Goal: Find specific page/section: Find specific page/section

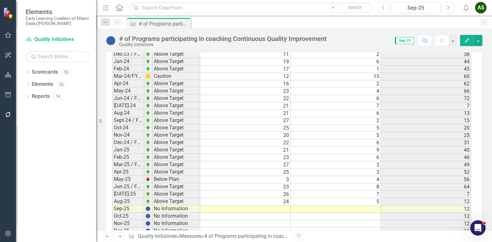
scroll to position [966, 0]
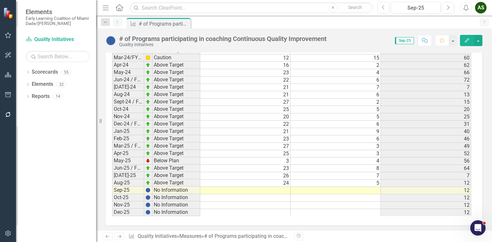
click at [225, 194] on td at bounding box center [245, 197] width 90 height 7
click at [28, 71] on icon at bounding box center [28, 72] width 2 height 3
click at [23, 83] on icon at bounding box center [22, 84] width 2 height 3
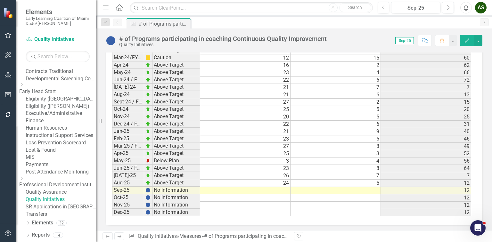
scroll to position [74, 0]
click at [50, 68] on link "Contracts Provider" at bounding box center [61, 64] width 70 height 7
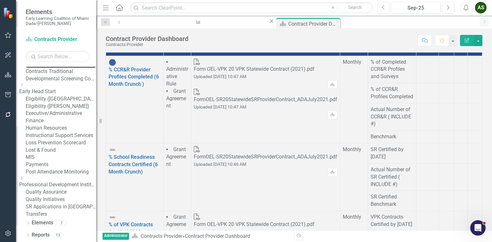
scroll to position [282, 0]
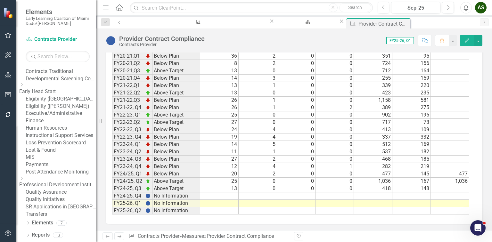
scroll to position [721, 0]
click at [402, 23] on icon "Close" at bounding box center [405, 22] width 6 height 5
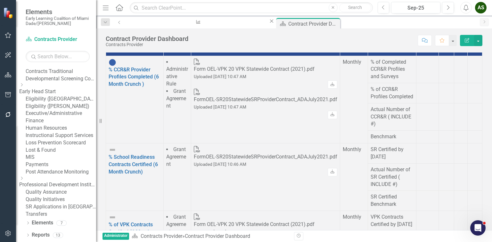
scroll to position [283, 0]
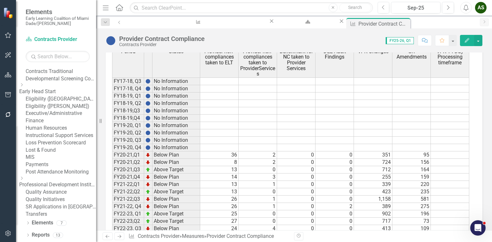
scroll to position [568, 0]
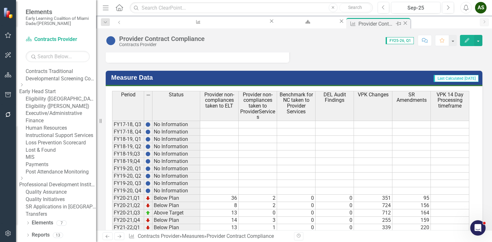
click at [402, 24] on icon "Close" at bounding box center [405, 22] width 6 height 5
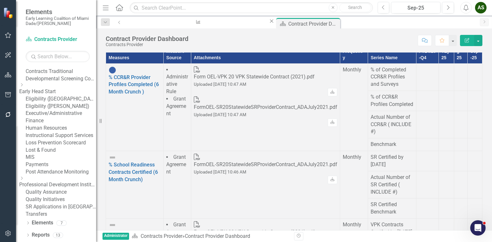
scroll to position [205, 0]
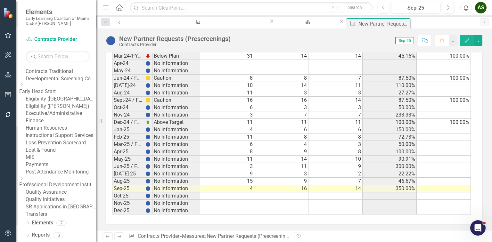
scroll to position [711, 0]
